Goal: Information Seeking & Learning: Learn about a topic

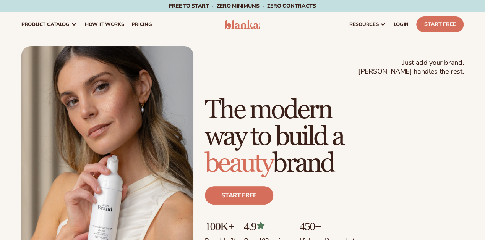
click at [145, 25] on span "pricing" at bounding box center [141, 24] width 20 height 6
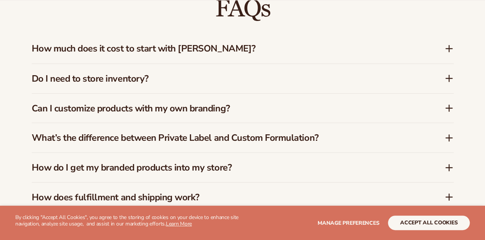
scroll to position [662, 0]
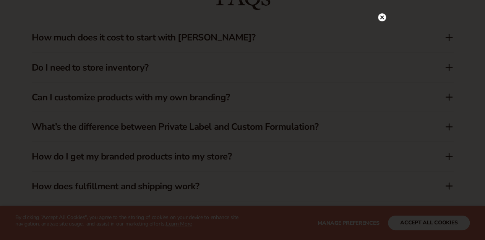
click at [397, 78] on div at bounding box center [242, 120] width 485 height 240
click at [441, 65] on div at bounding box center [242, 120] width 485 height 240
click at [381, 13] on div at bounding box center [382, 17] width 8 height 13
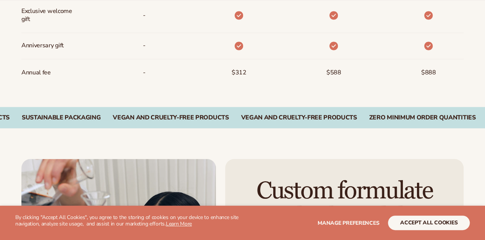
scroll to position [1091, 0]
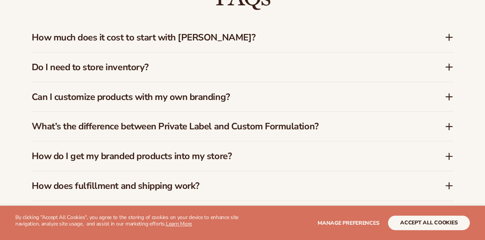
click at [443, 64] on div "Do I need to store inventory?" at bounding box center [238, 67] width 412 height 11
